Goal: Task Accomplishment & Management: Complete application form

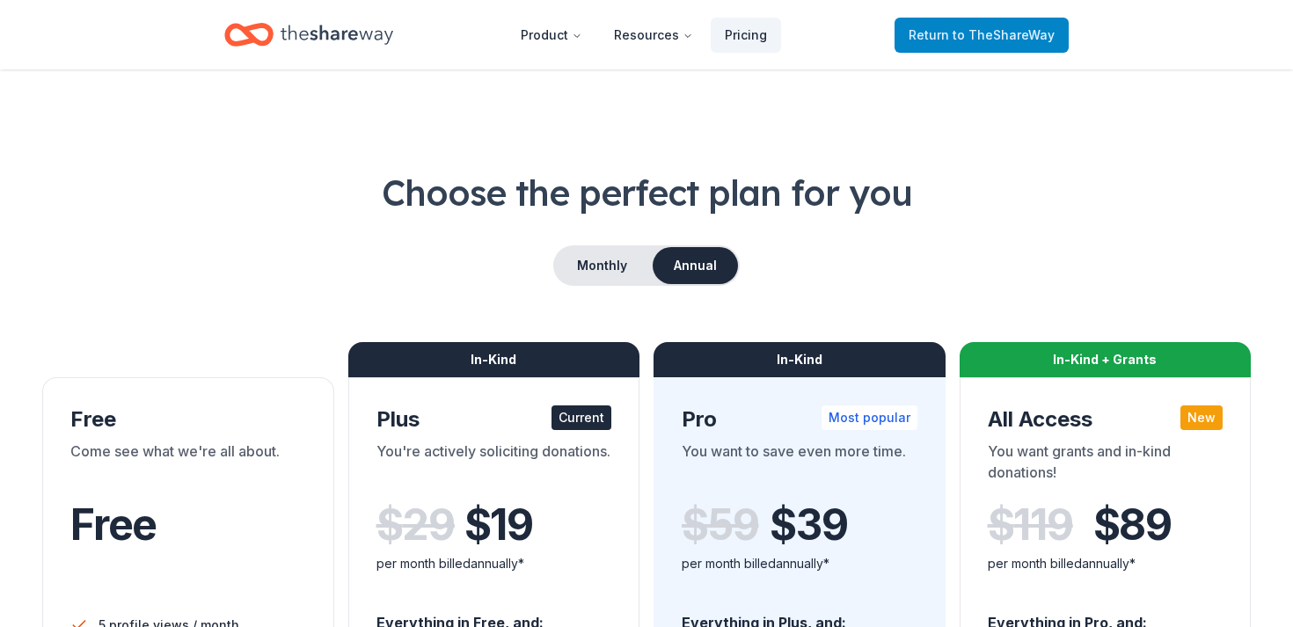
click at [940, 35] on span "Return to TheShareWay" at bounding box center [982, 35] width 146 height 21
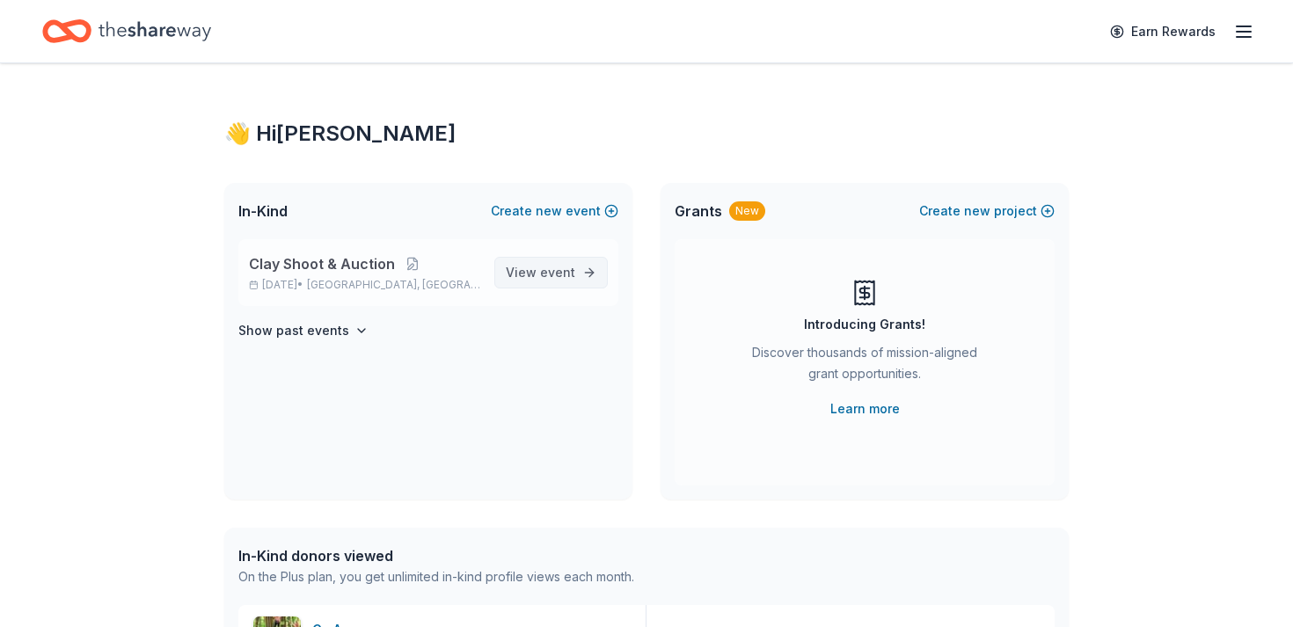
click at [569, 284] on link "View event" at bounding box center [550, 273] width 113 height 32
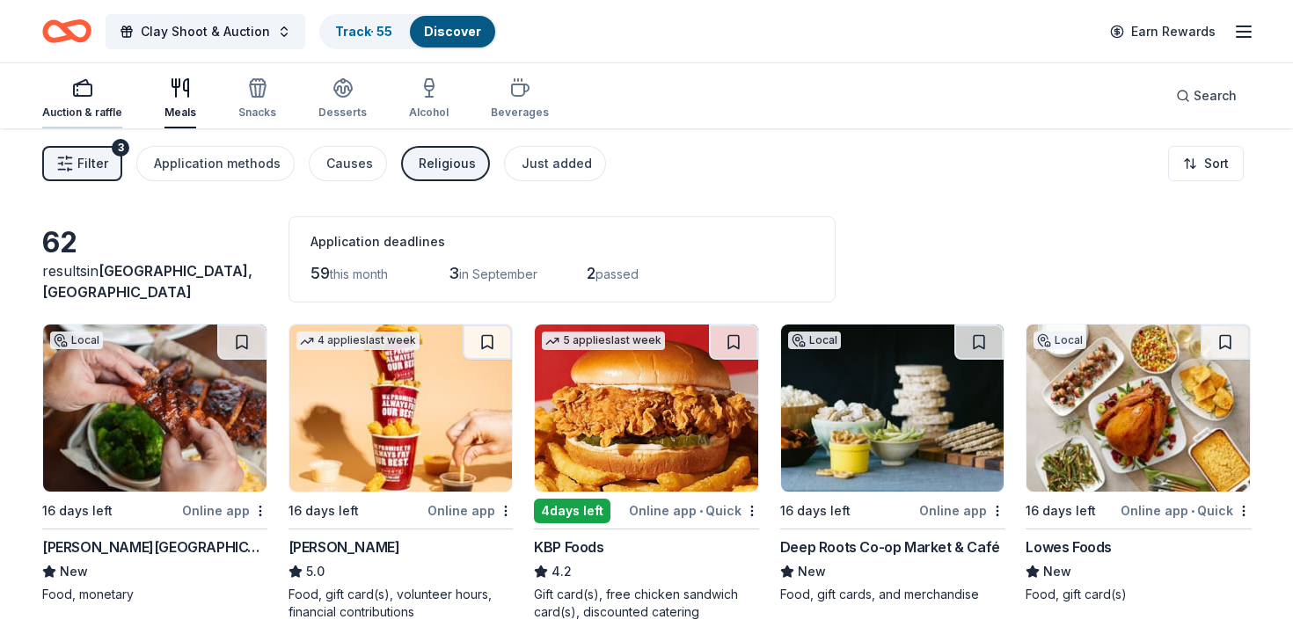
click at [85, 103] on div "Auction & raffle" at bounding box center [82, 98] width 80 height 42
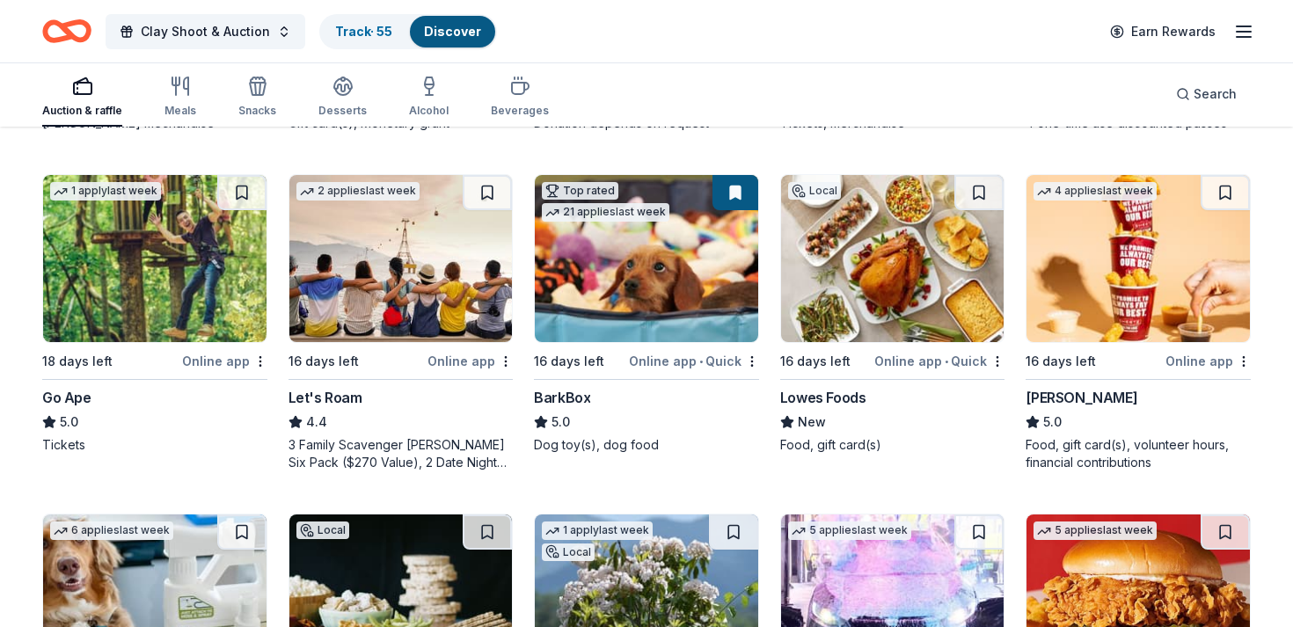
scroll to position [472, 0]
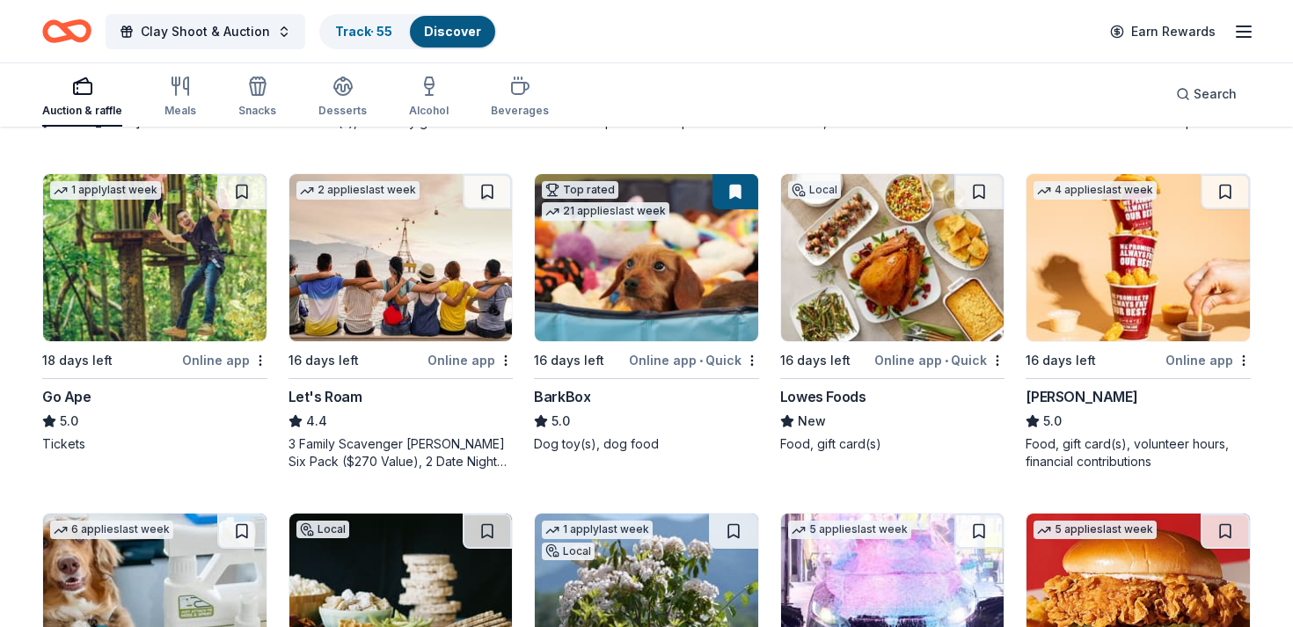
click at [197, 311] on img at bounding box center [154, 257] width 223 height 167
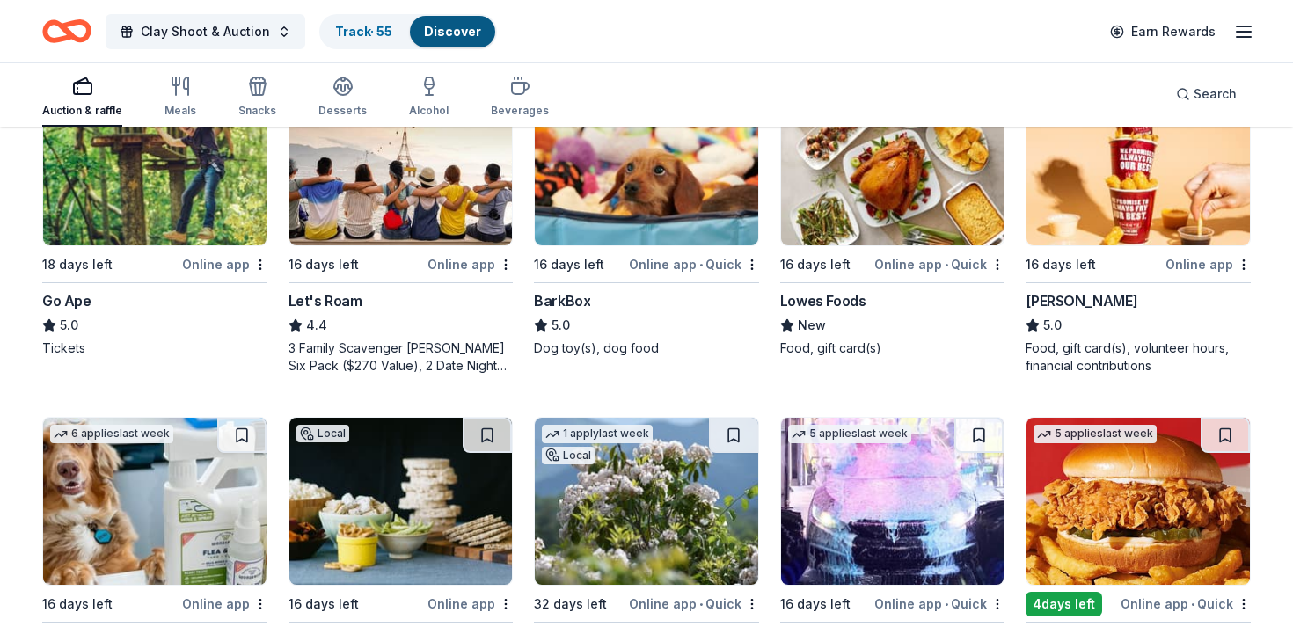
scroll to position [823, 0]
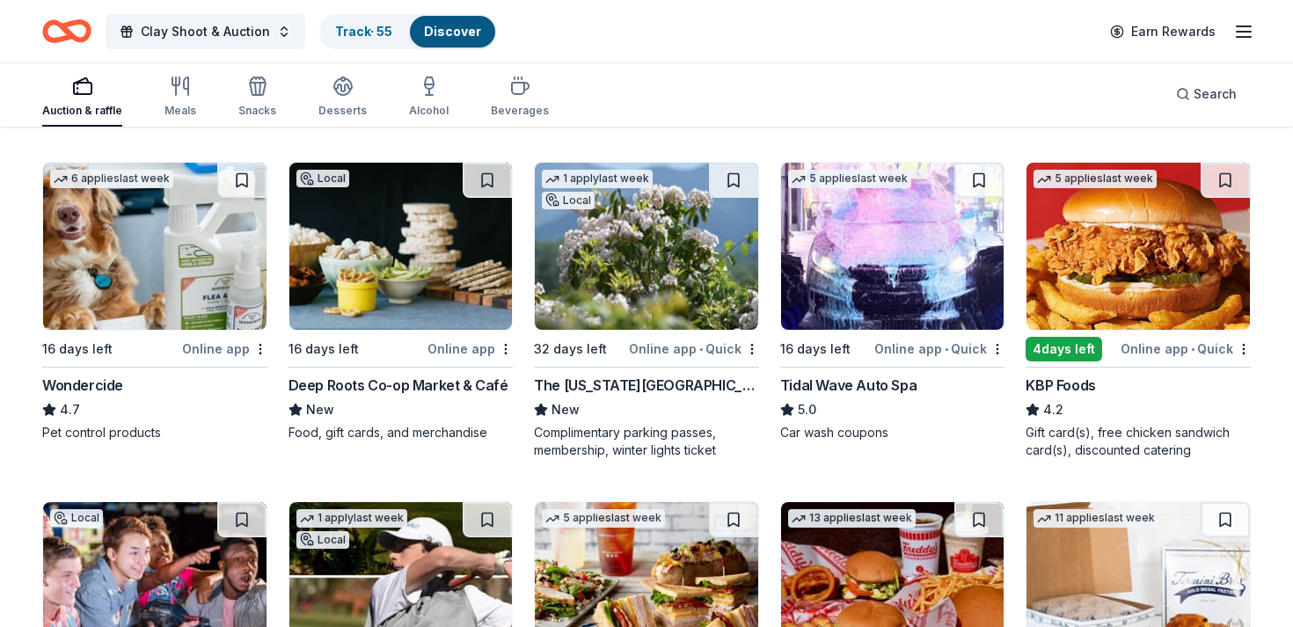
click at [164, 239] on img at bounding box center [154, 246] width 223 height 167
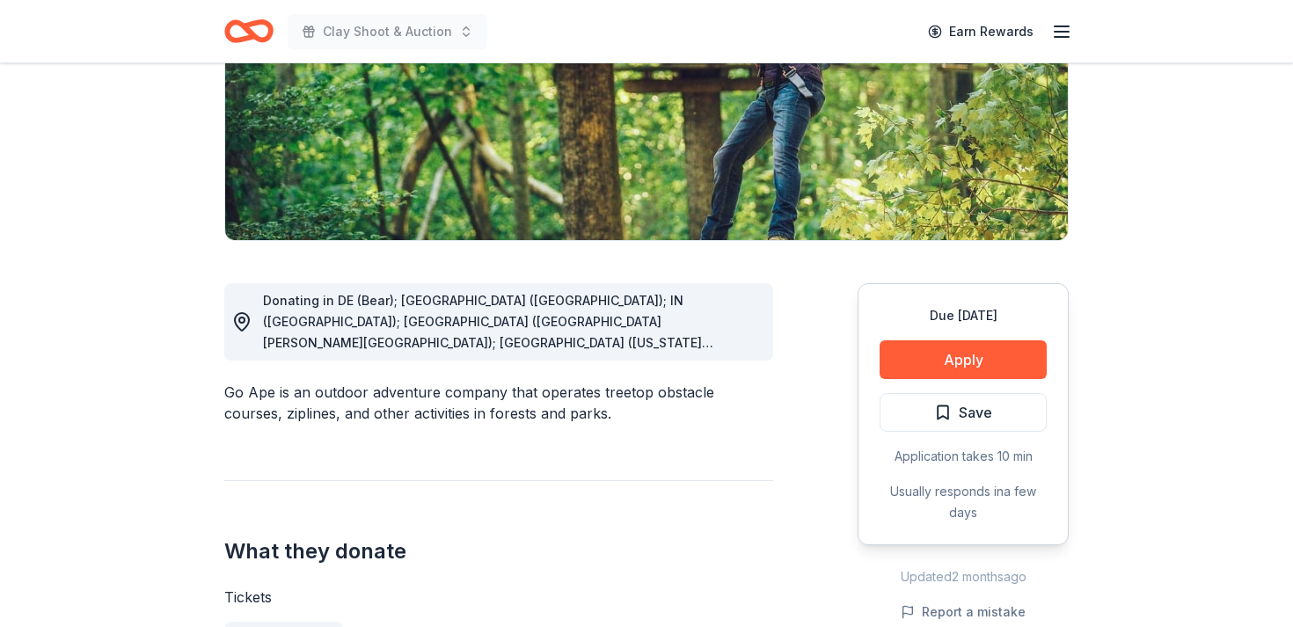
scroll to position [297, 0]
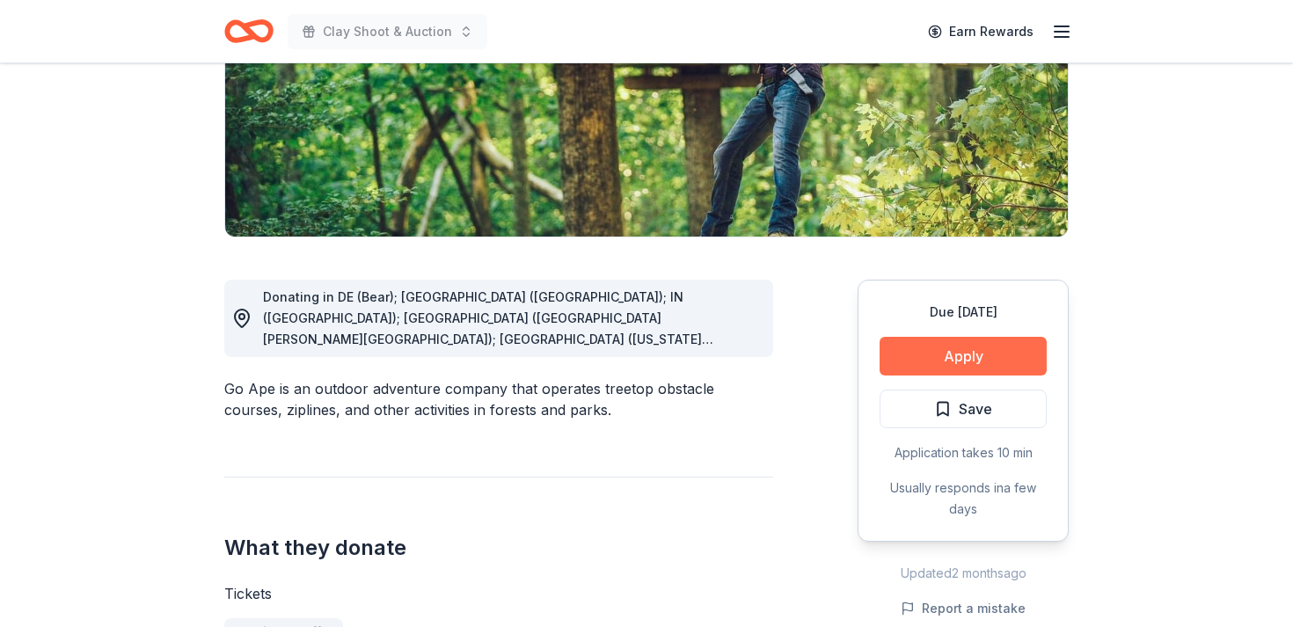
click at [983, 357] on button "Apply" at bounding box center [963, 356] width 167 height 39
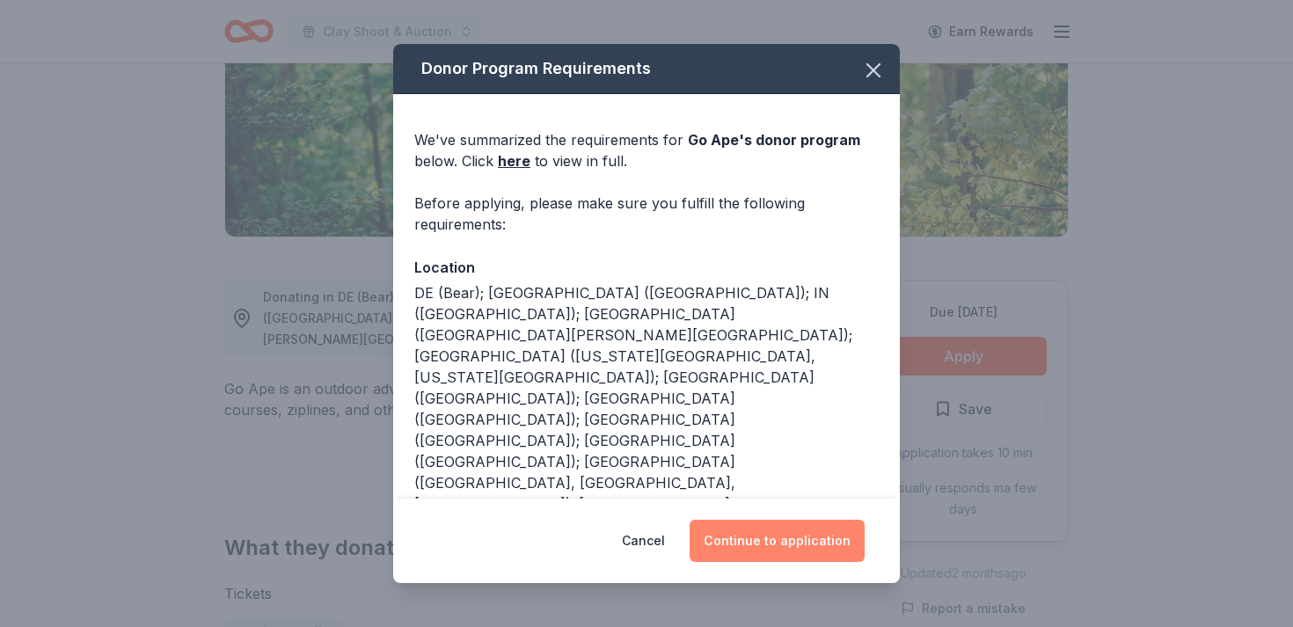
click at [818, 522] on button "Continue to application" at bounding box center [777, 541] width 175 height 42
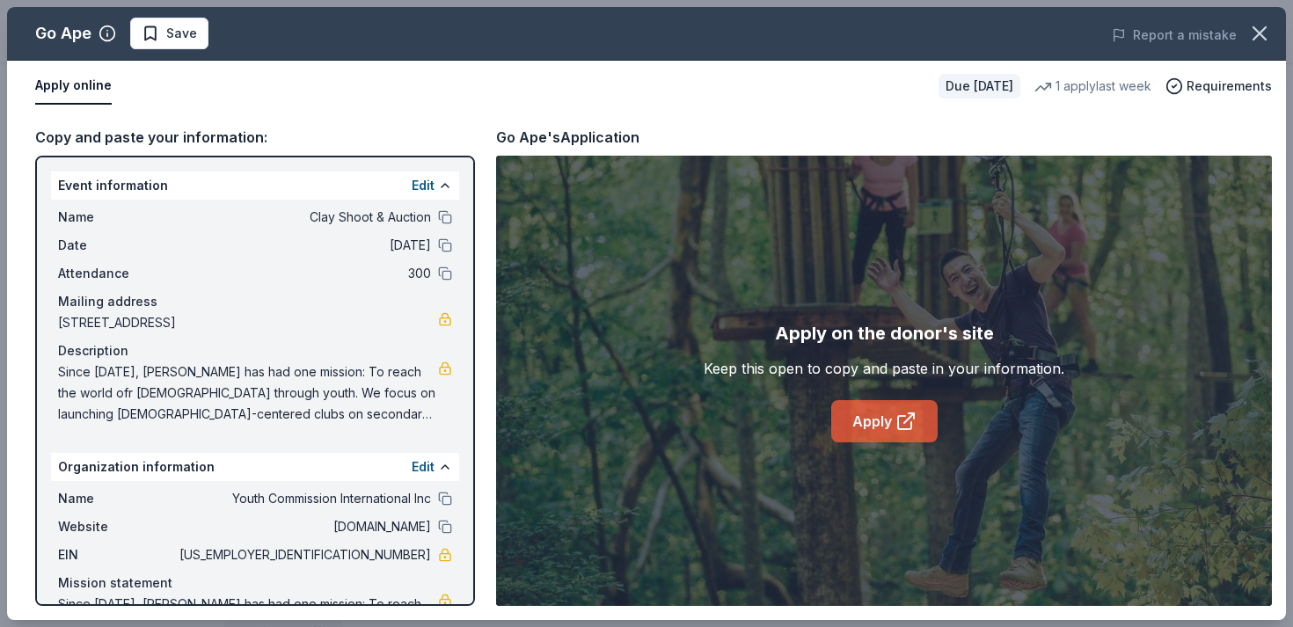
click at [855, 433] on link "Apply" at bounding box center [884, 421] width 106 height 42
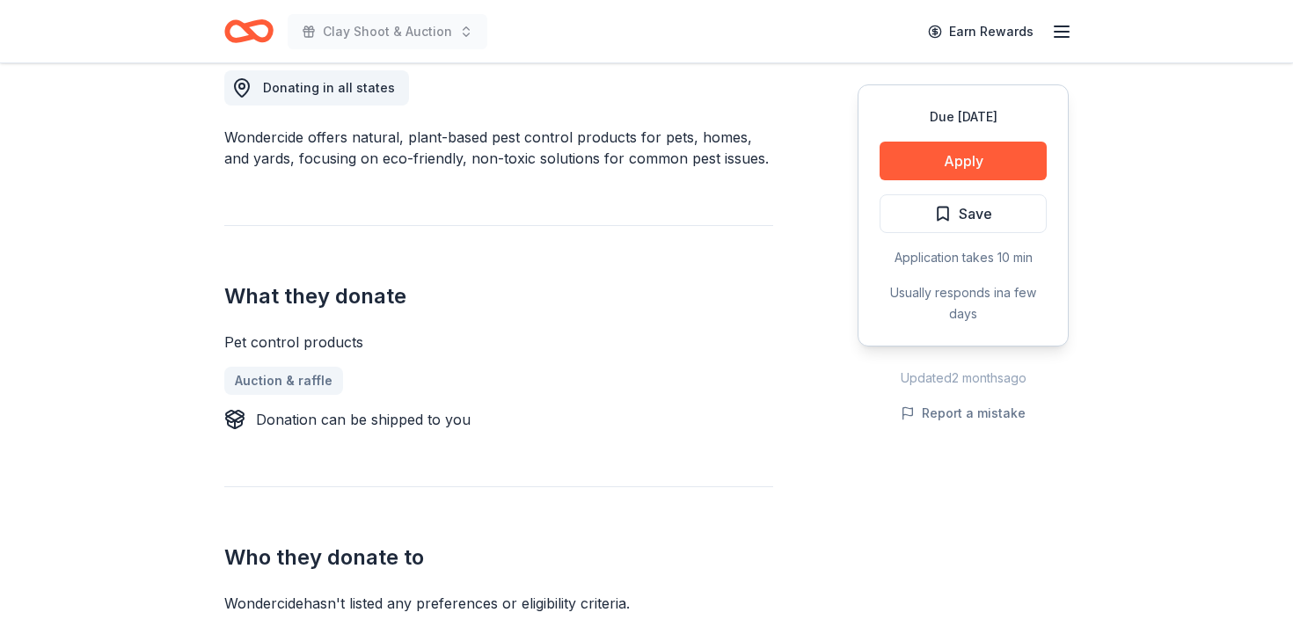
scroll to position [514, 0]
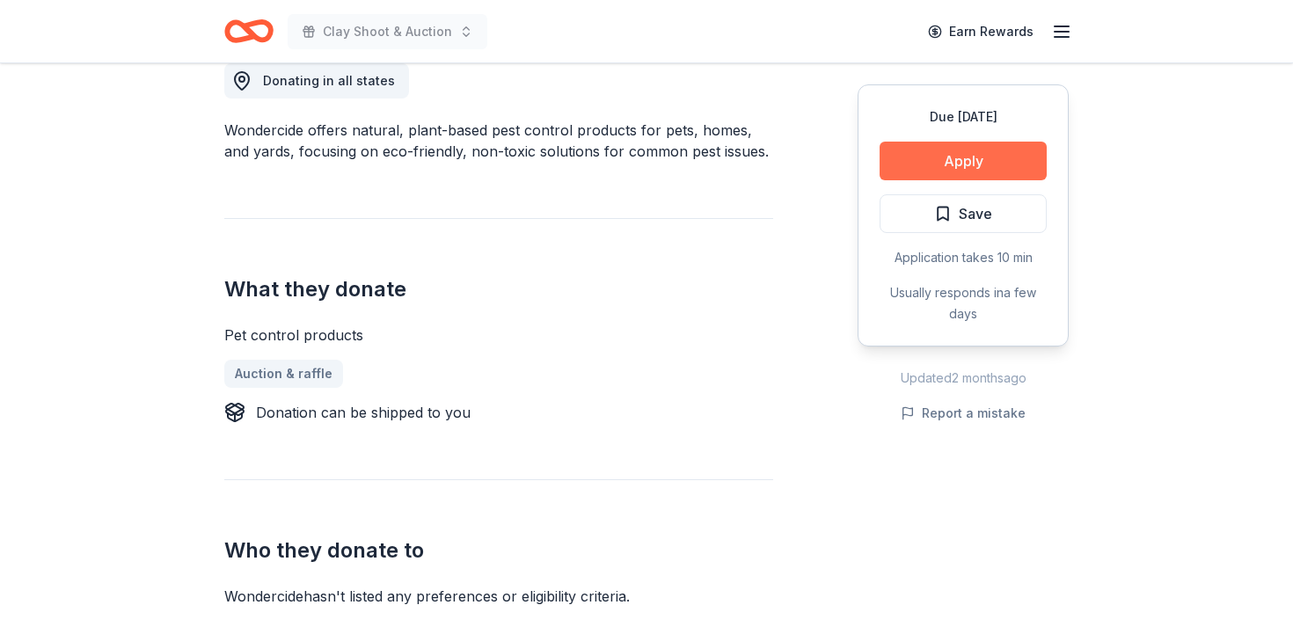
click at [897, 157] on button "Apply" at bounding box center [963, 161] width 167 height 39
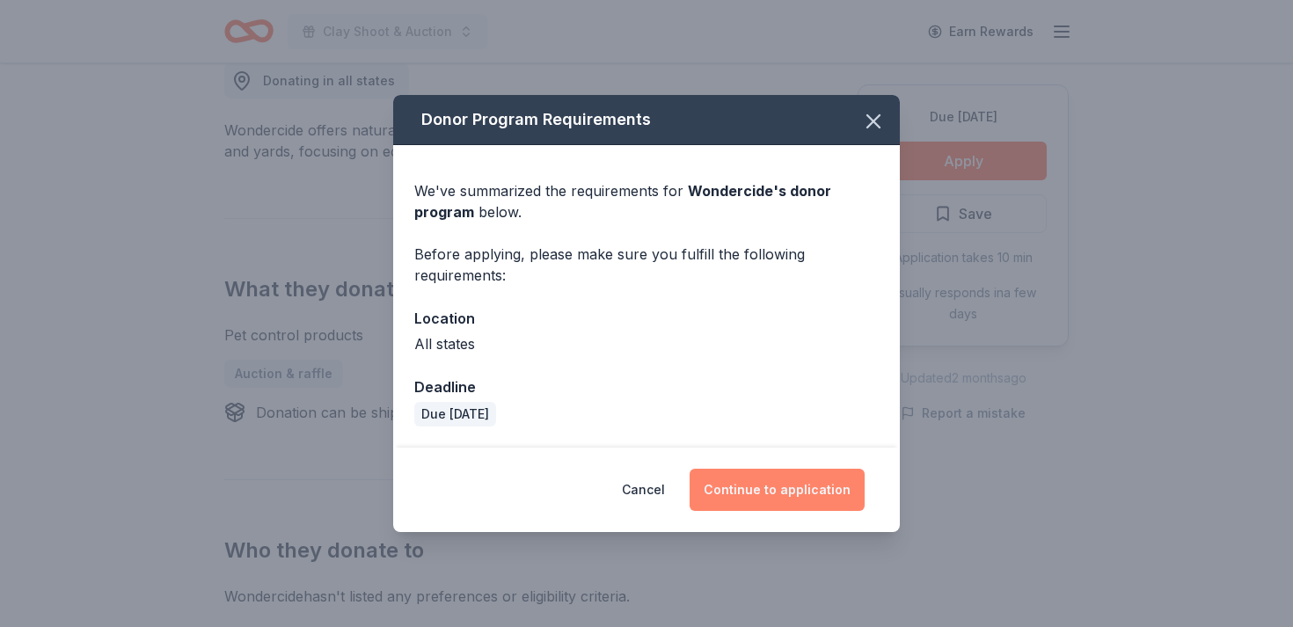
click at [809, 500] on button "Continue to application" at bounding box center [777, 490] width 175 height 42
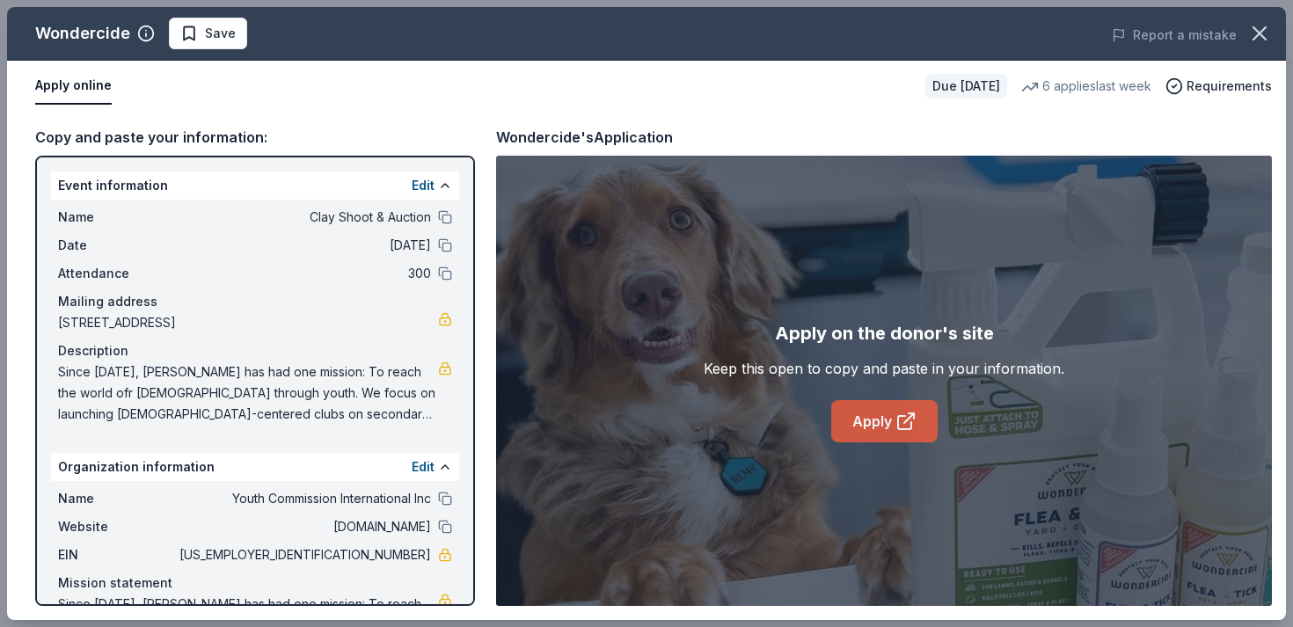
click at [860, 430] on link "Apply" at bounding box center [884, 421] width 106 height 42
